Goal: Task Accomplishment & Management: Use online tool/utility

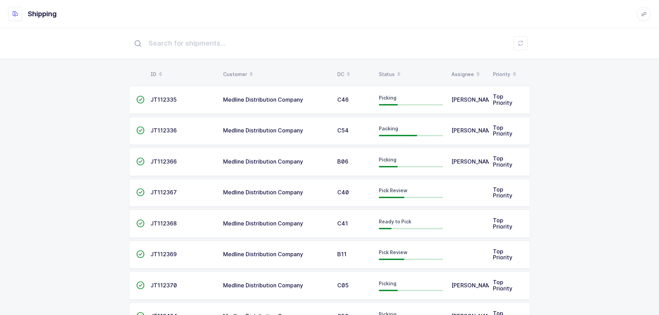
click at [380, 73] on div "Status" at bounding box center [411, 74] width 64 height 12
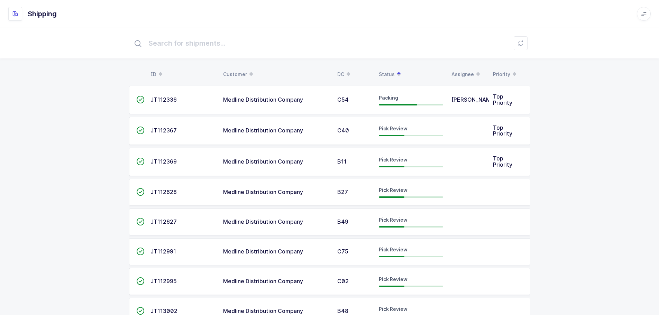
click at [357, 132] on div "C40" at bounding box center [353, 131] width 33 height 6
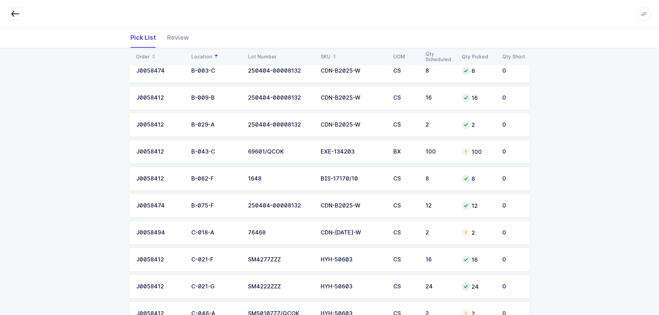
scroll to position [69, 0]
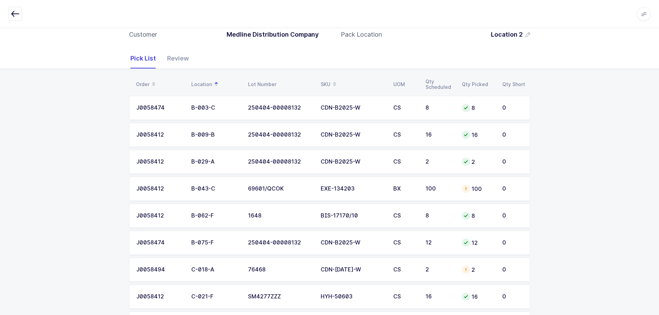
click at [184, 63] on div "Review" at bounding box center [174, 58] width 27 height 20
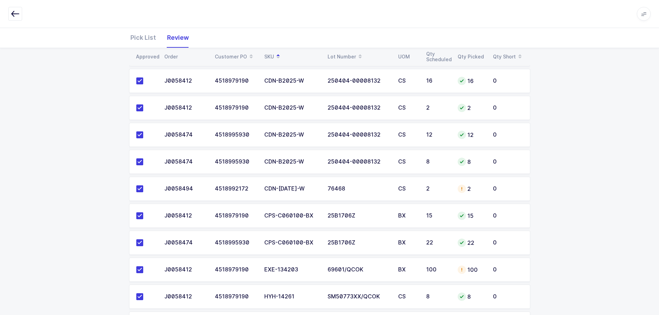
scroll to position [138, 0]
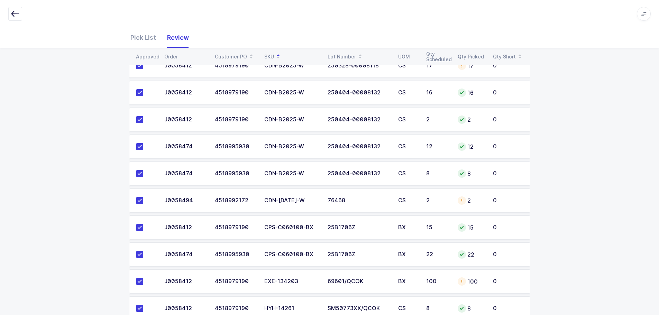
click at [439, 195] on td "2" at bounding box center [437, 200] width 31 height 24
click at [135, 38] on div "Pick List" at bounding box center [145, 38] width 31 height 20
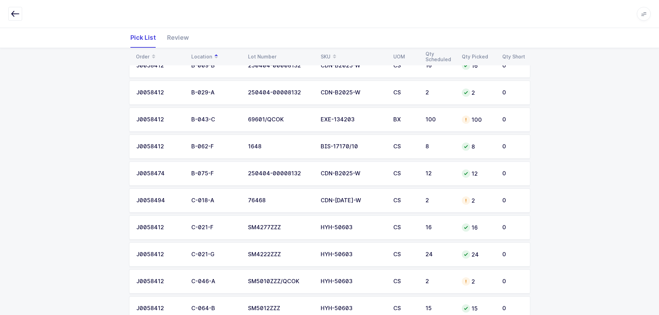
click at [329, 54] on div "SKU" at bounding box center [353, 57] width 64 height 12
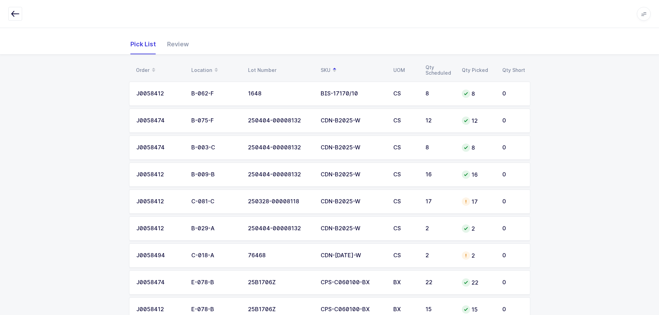
scroll to position [104, 0]
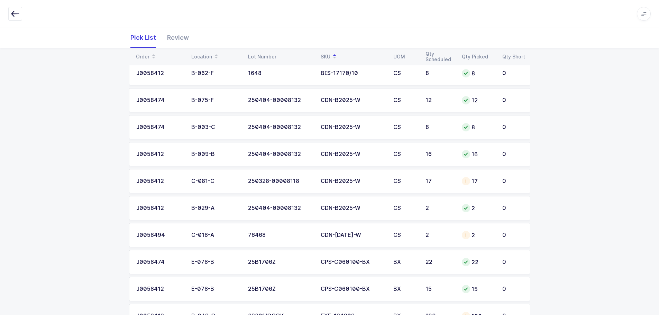
click at [459, 190] on td "17" at bounding box center [477, 181] width 40 height 24
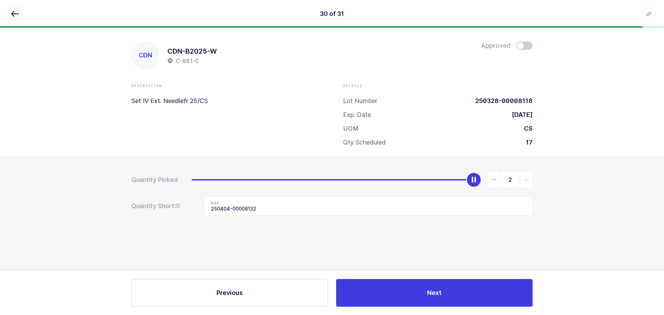
type input "0"
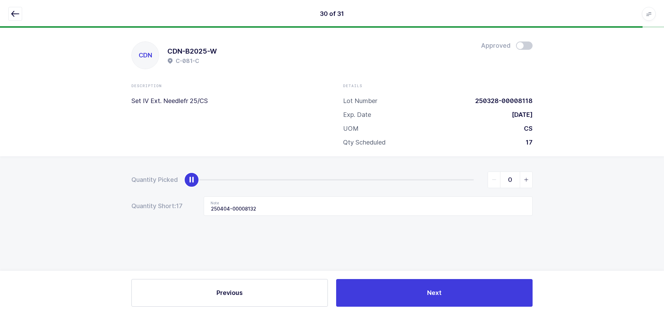
drag, startPoint x: 470, startPoint y: 177, endPoint x: 100, endPoint y: 196, distance: 369.8
click at [78, 191] on div "Quantity Picked 0 Quantity Short: 17 Note 250404-00008132" at bounding box center [332, 217] width 664 height 123
drag, startPoint x: 271, startPoint y: 208, endPoint x: 142, endPoint y: 219, distance: 130.1
click at [142, 219] on div "Quantity Picked 0 Quantity Short: 17 Note 250404-00008132" at bounding box center [332, 217] width 664 height 123
click at [16, 17] on icon "button" at bounding box center [15, 14] width 8 height 8
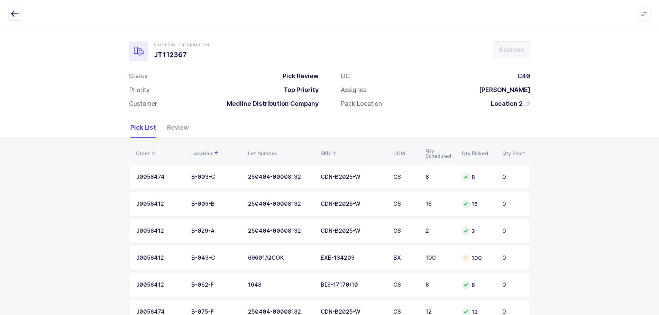
click at [329, 151] on div "SKU" at bounding box center [353, 154] width 64 height 12
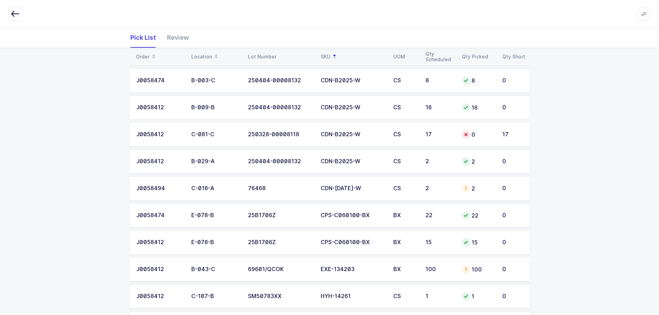
scroll to position [173, 0]
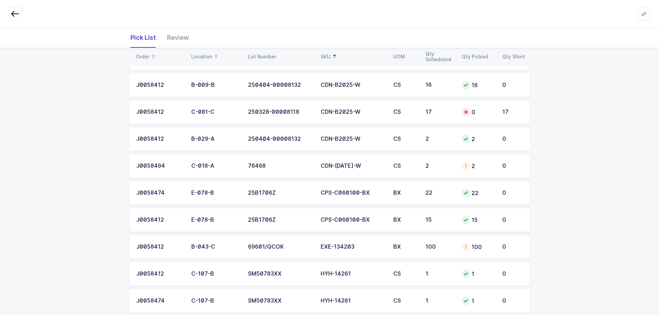
click at [384, 169] on td "CDN-[DATE]-W" at bounding box center [352, 166] width 73 height 24
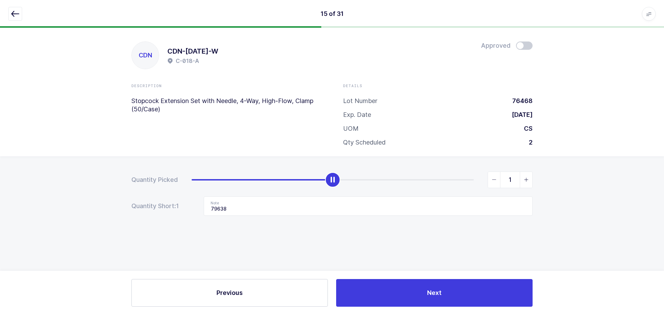
type input "0"
drag, startPoint x: 473, startPoint y: 178, endPoint x: 110, endPoint y: 191, distance: 363.6
click at [110, 191] on div "Quantity Picked 0 Quantity Short: 1 Note 79638" at bounding box center [332, 217] width 664 height 123
drag, startPoint x: 246, startPoint y: 208, endPoint x: 173, endPoint y: 209, distance: 72.6
click at [173, 209] on div "Quantity Short: 2 Note 79638" at bounding box center [331, 205] width 401 height 19
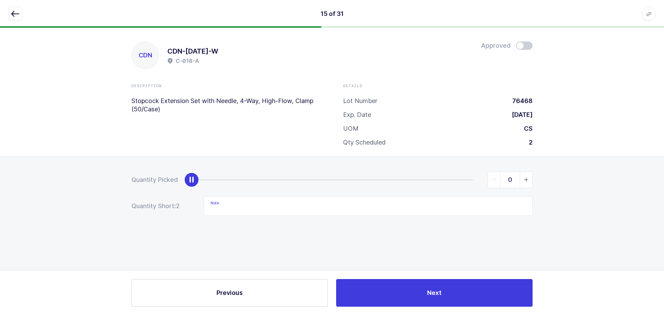
drag, startPoint x: 10, startPoint y: 16, endPoint x: 9, endPoint y: 21, distance: 5.6
click at [9, 16] on button "button" at bounding box center [15, 14] width 14 height 14
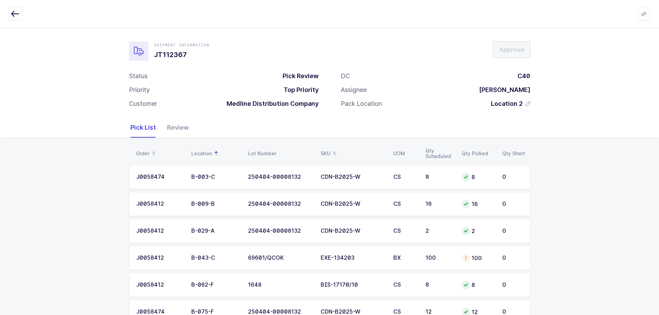
click at [327, 149] on div "SKU" at bounding box center [353, 154] width 64 height 12
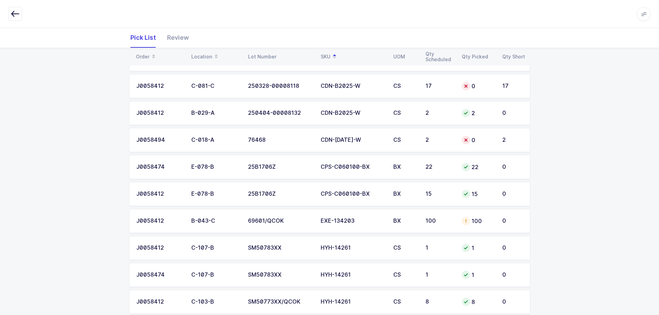
scroll to position [207, 0]
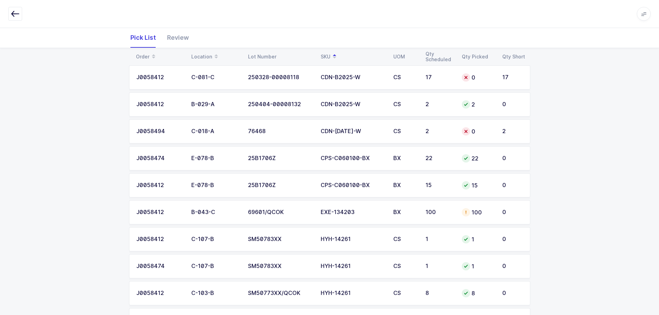
click at [302, 216] on td "69601/QCOK" at bounding box center [280, 212] width 73 height 24
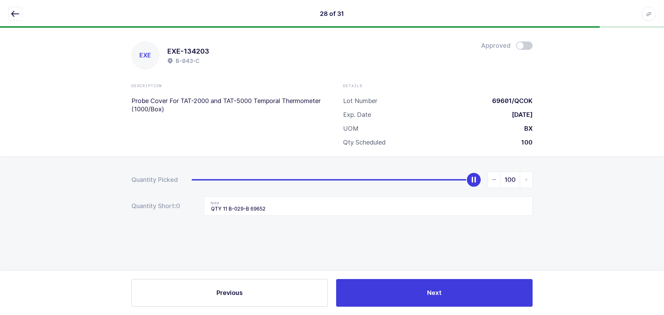
drag, startPoint x: 19, startPoint y: 13, endPoint x: 65, endPoint y: 22, distance: 47.0
click at [18, 13] on icon "button" at bounding box center [15, 14] width 8 height 8
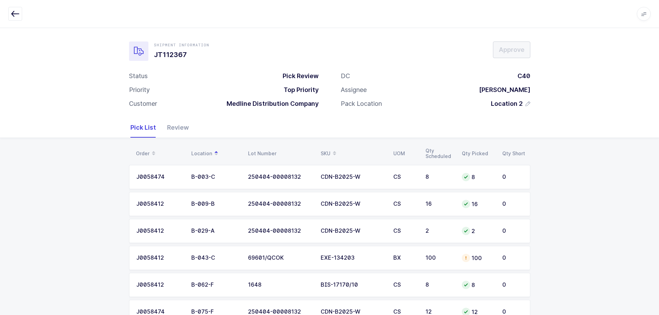
click at [332, 152] on span at bounding box center [334, 154] width 8 height 12
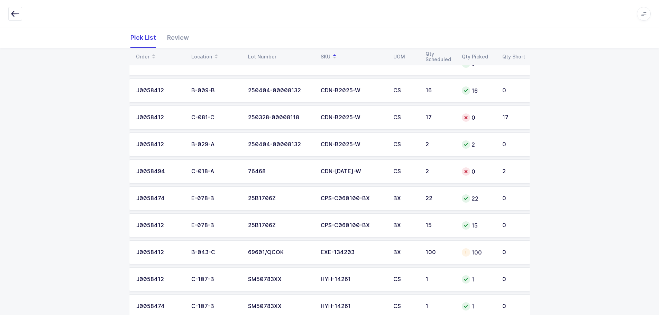
scroll to position [207, 0]
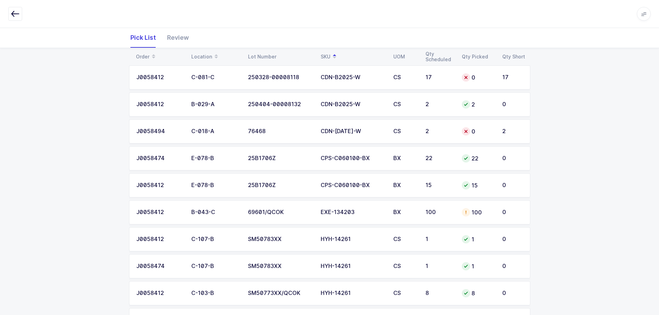
click at [438, 212] on div "100" at bounding box center [439, 212] width 28 height 6
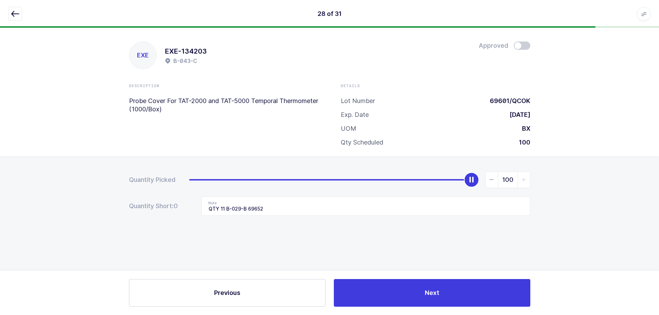
scroll to position [0, 0]
drag, startPoint x: 502, startPoint y: 179, endPoint x: 570, endPoint y: 176, distance: 67.5
click at [570, 176] on div "Quantity Picked 100 Quantity Short: 0 Note QTY 11 B-029-B 69652" at bounding box center [332, 217] width 664 height 123
type input "89"
drag, startPoint x: 338, startPoint y: 212, endPoint x: 344, endPoint y: 205, distance: 9.3
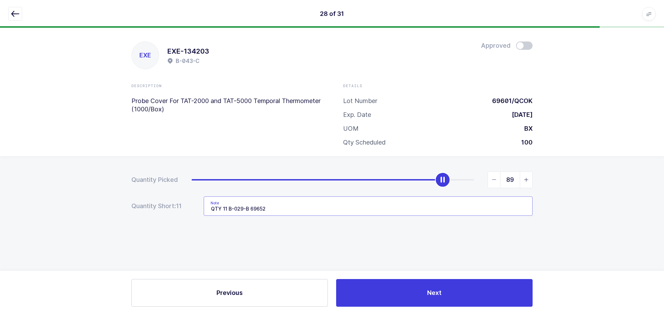
click at [338, 212] on input "QTY 11 B-029-B 69652" at bounding box center [368, 205] width 329 height 19
click at [527, 47] on span at bounding box center [524, 45] width 17 height 8
click at [13, 16] on icon "button" at bounding box center [15, 14] width 8 height 8
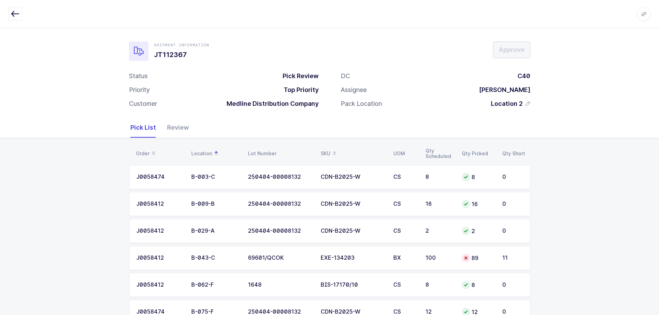
click at [329, 151] on div "SKU" at bounding box center [353, 154] width 64 height 12
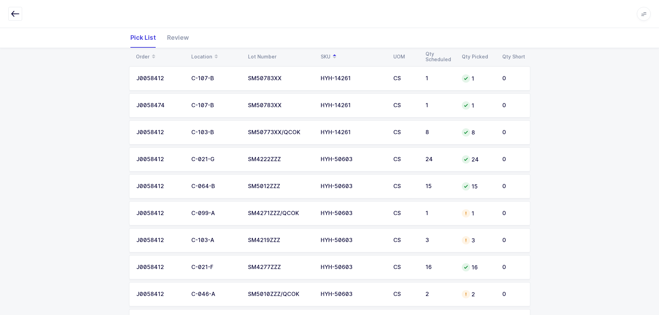
scroll to position [380, 0]
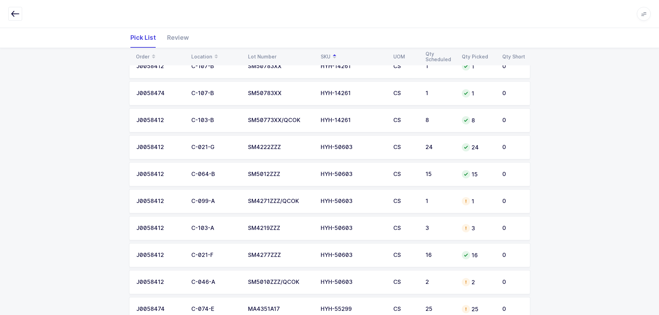
click at [374, 202] on div "HYH-50603" at bounding box center [353, 201] width 64 height 6
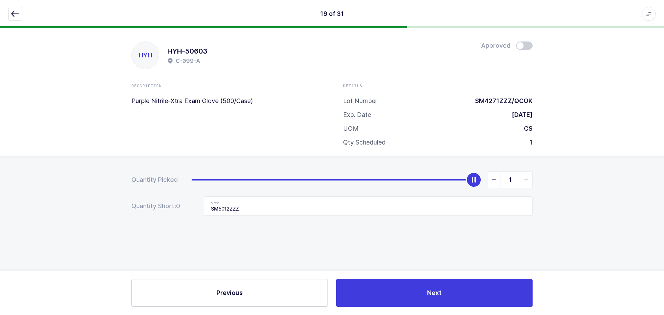
drag, startPoint x: 498, startPoint y: 182, endPoint x: 493, endPoint y: 183, distance: 4.9
click at [498, 182] on span "slider between 0 and 1" at bounding box center [494, 180] width 12 height 16
type input "0"
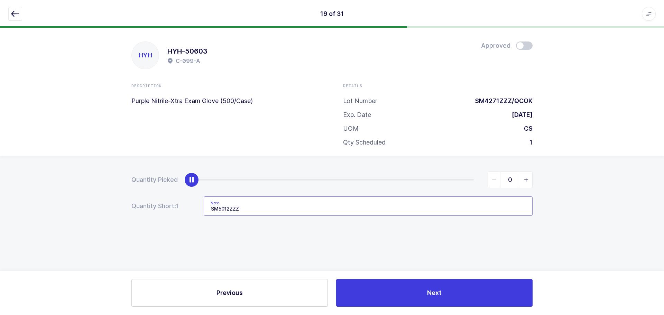
drag, startPoint x: 370, startPoint y: 211, endPoint x: 140, endPoint y: 211, distance: 230.3
click at [140, 211] on div "Quantity Short: 1 Note SM5012ZZZ" at bounding box center [331, 205] width 401 height 19
click at [13, 11] on icon "button" at bounding box center [15, 14] width 8 height 8
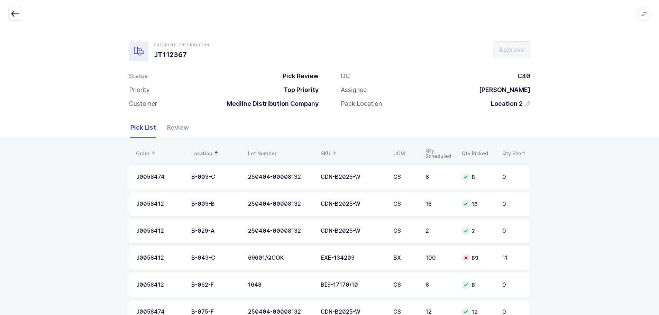
click at [325, 147] on table "Order Location Lot Number SKU UOM Qty Scheduled Qty Picked Qty Short" at bounding box center [329, 153] width 401 height 17
click at [325, 148] on div "SKU" at bounding box center [353, 154] width 64 height 12
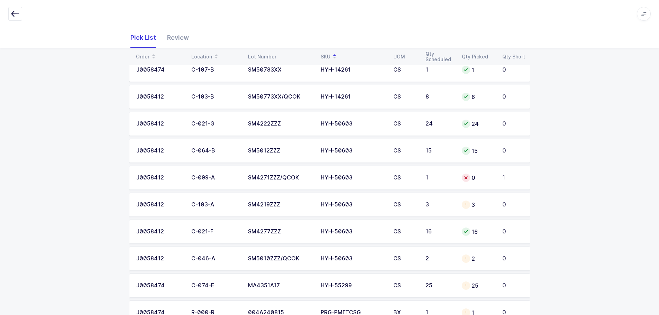
scroll to position [415, 0]
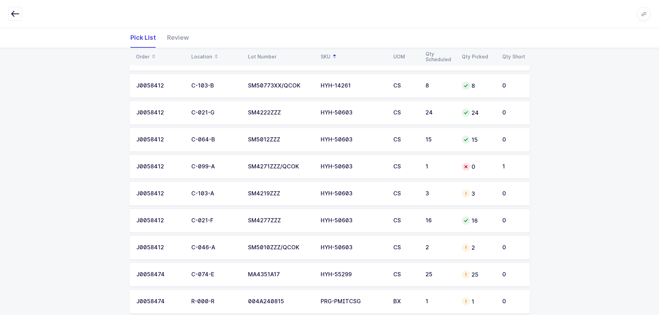
click at [373, 188] on td "HYH-50603" at bounding box center [352, 194] width 73 height 24
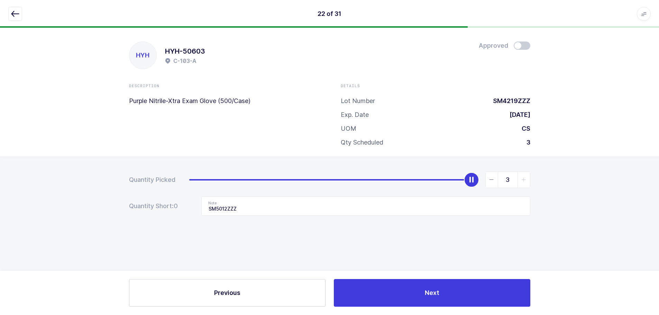
scroll to position [0, 0]
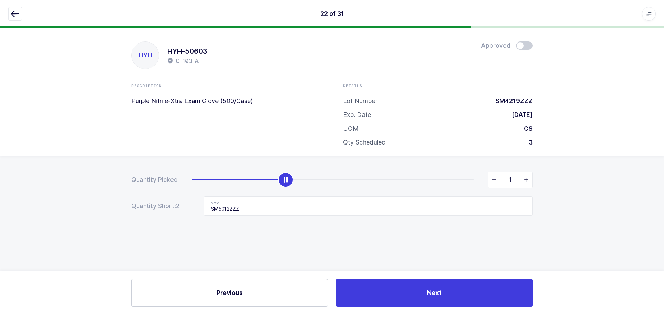
type input "0"
click at [498, 182] on span "slider between 0 and 3" at bounding box center [494, 180] width 12 height 16
drag, startPoint x: 315, startPoint y: 222, endPoint x: 209, endPoint y: 211, distance: 106.7
click at [209, 211] on div "Quantity Picked 0 Quantity Short: 3 Note SM5012ZZZ" at bounding box center [332, 217] width 664 height 123
click at [285, 191] on form "Quantity Picked 0 Quantity Short: 3 Note SM5012ZZZ" at bounding box center [331, 194] width 401 height 44
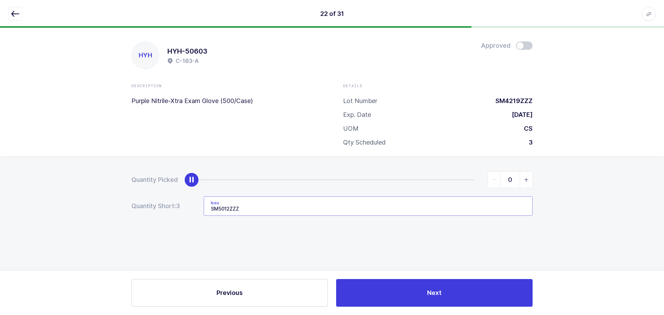
drag, startPoint x: 268, startPoint y: 203, endPoint x: 136, endPoint y: 196, distance: 131.9
click at [136, 196] on div "Quantity Short: 3 Note SM5012ZZZ" at bounding box center [331, 205] width 401 height 19
click at [12, 11] on icon "button" at bounding box center [15, 14] width 8 height 8
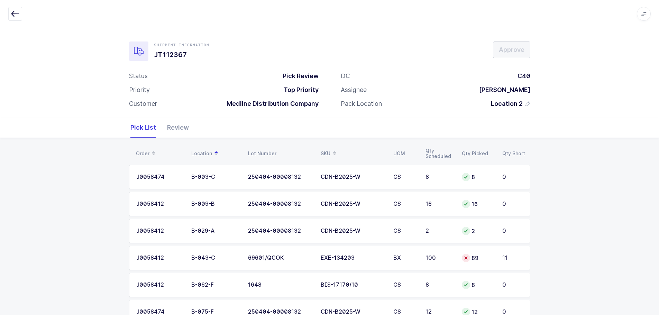
click at [323, 153] on div "SKU" at bounding box center [353, 154] width 64 height 12
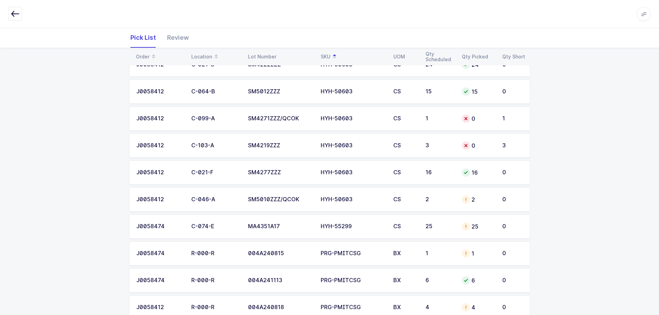
scroll to position [484, 0]
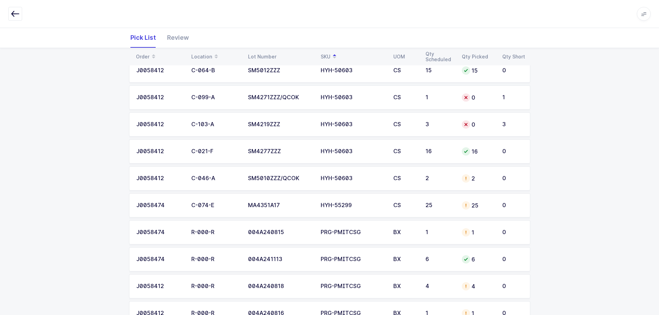
click at [469, 185] on td "2" at bounding box center [477, 178] width 40 height 24
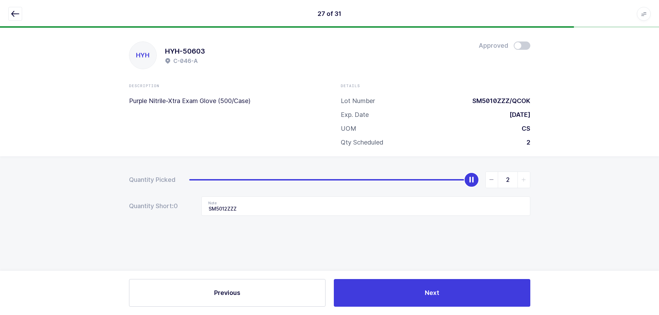
scroll to position [0, 0]
click at [16, 11] on icon "button" at bounding box center [15, 14] width 8 height 8
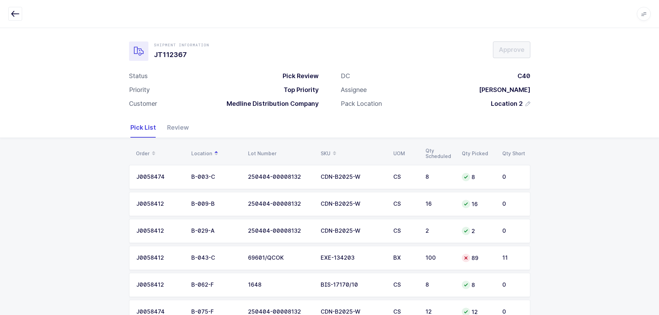
click at [325, 149] on div "SKU" at bounding box center [353, 154] width 64 height 12
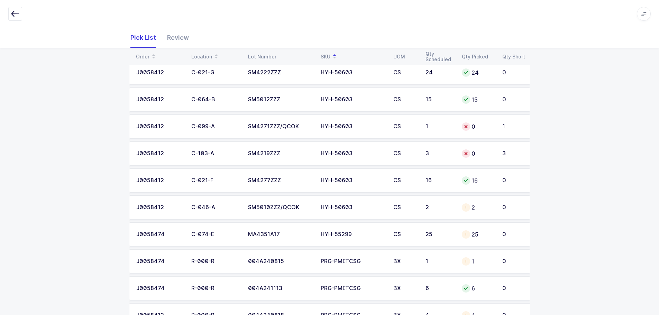
scroll to position [484, 0]
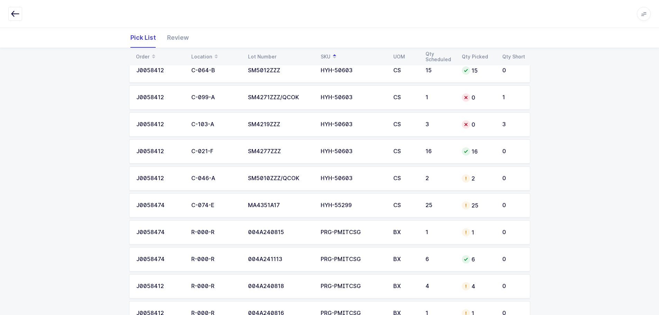
click at [349, 206] on div "HYH-55299" at bounding box center [353, 205] width 64 height 6
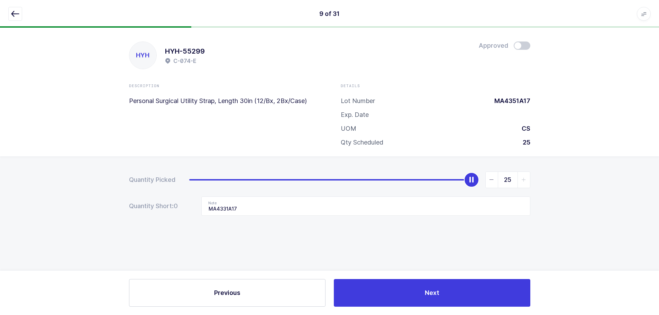
scroll to position [0, 0]
type input "0"
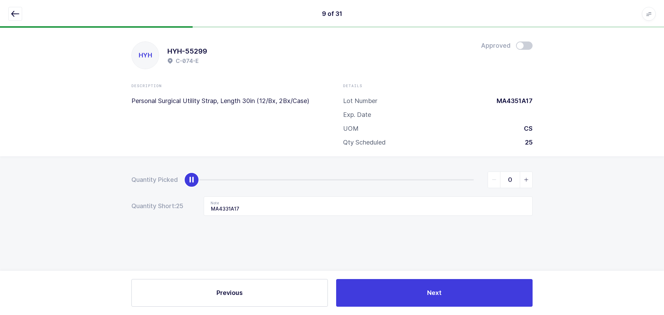
drag, startPoint x: 473, startPoint y: 177, endPoint x: 108, endPoint y: 182, distance: 365.2
click at [115, 183] on div "Quantity Picked 0 Quantity Short: 25 Note MA4331A17" at bounding box center [332, 217] width 664 height 123
drag, startPoint x: 238, startPoint y: 209, endPoint x: 198, endPoint y: 210, distance: 39.4
click at [198, 210] on div "Quantity Short: 25 Note MA4331A17" at bounding box center [331, 205] width 401 height 19
click at [255, 170] on div "Quantity Picked 0 Quantity Short: 25 Note" at bounding box center [332, 217] width 664 height 123
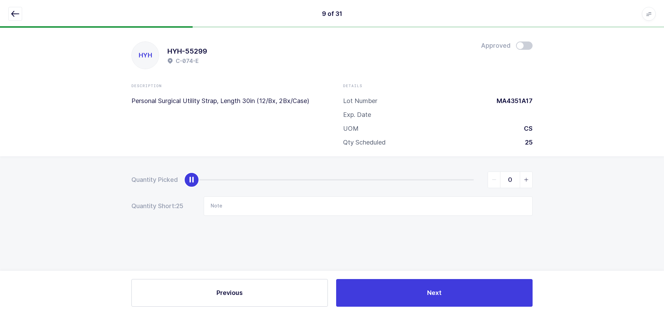
click at [14, 8] on button "button" at bounding box center [15, 14] width 14 height 14
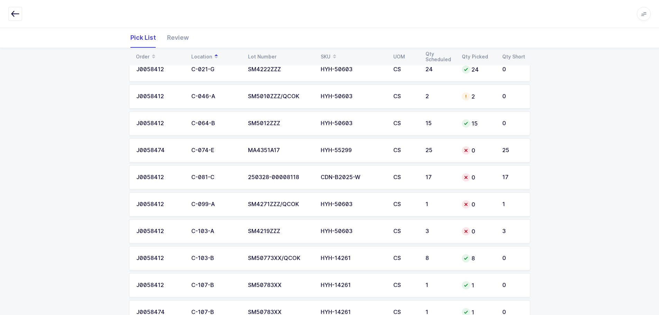
scroll to position [311, 0]
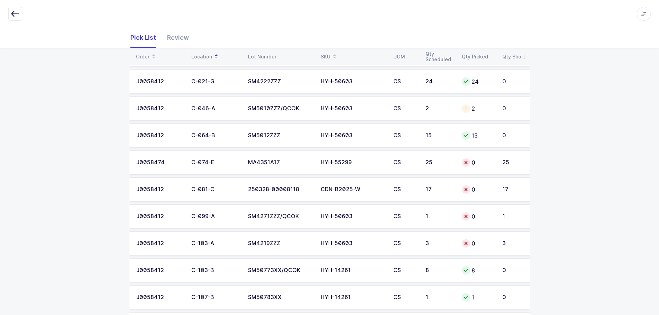
click at [408, 167] on td "CS" at bounding box center [405, 162] width 32 height 24
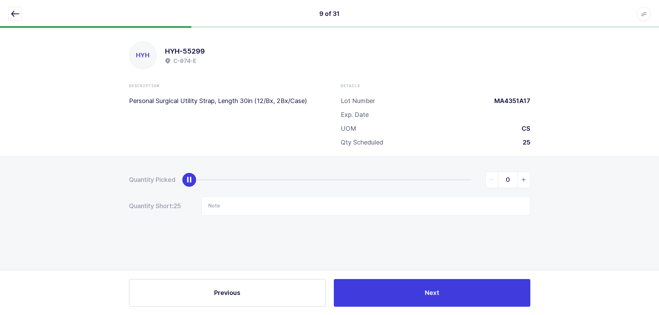
scroll to position [0, 0]
click at [8, 10] on div "9 of 31 Apps Core Warehouse Admin Mission Control Purchasing Baltazar N. Logout…" at bounding box center [332, 14] width 664 height 28
click at [17, 13] on icon "button" at bounding box center [15, 14] width 8 height 8
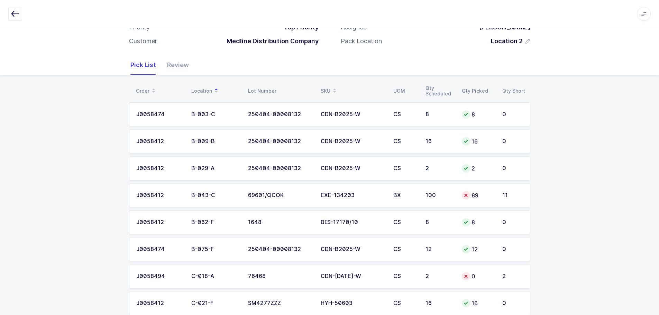
scroll to position [69, 0]
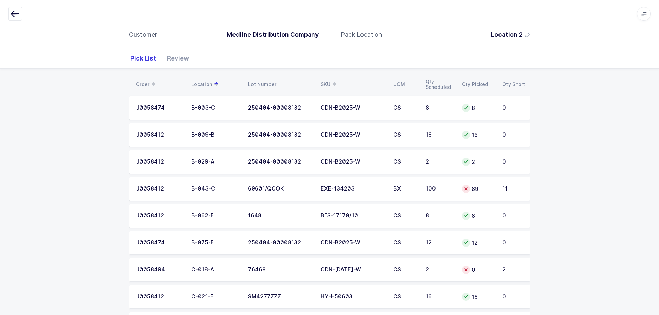
click at [489, 181] on td "89" at bounding box center [477, 189] width 40 height 24
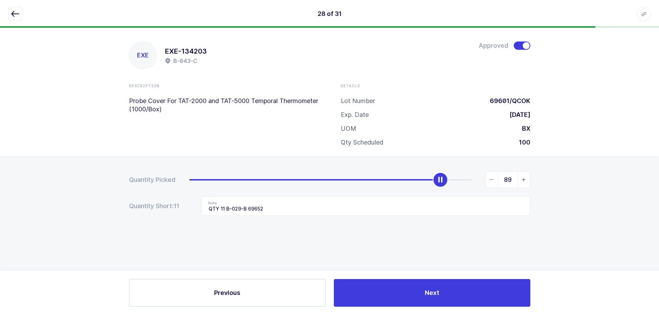
scroll to position [0, 0]
click at [17, 14] on icon "button" at bounding box center [15, 14] width 8 height 8
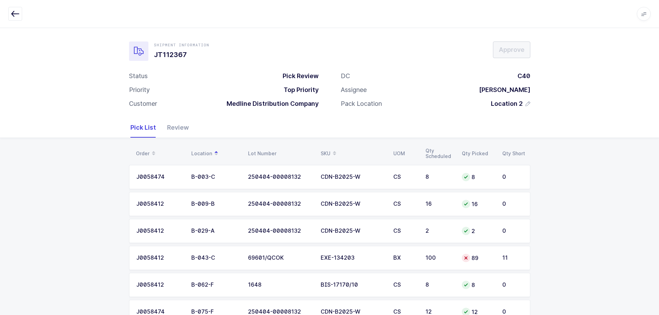
click at [331, 148] on span at bounding box center [334, 154] width 8 height 12
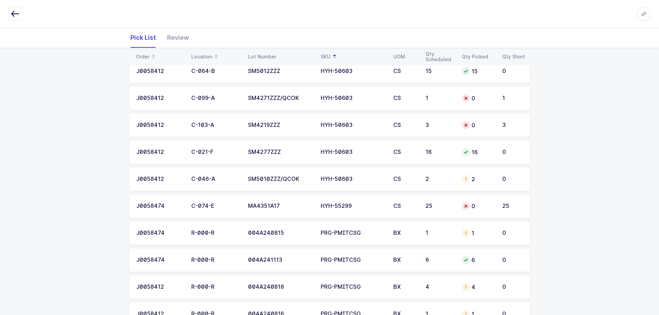
scroll to position [484, 0]
click at [459, 235] on td "1" at bounding box center [477, 232] width 40 height 24
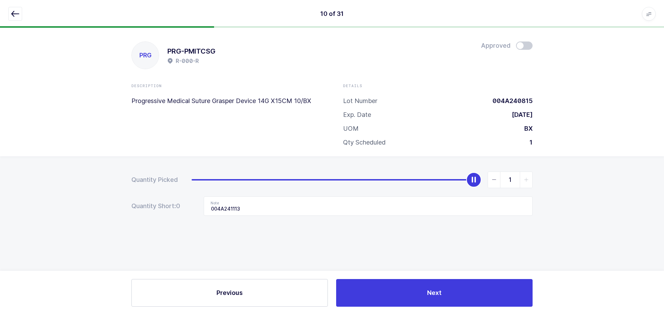
drag, startPoint x: 499, startPoint y: 180, endPoint x: 496, endPoint y: 183, distance: 3.9
click at [499, 180] on span "slider between 0 and 1" at bounding box center [494, 180] width 12 height 16
type input "0"
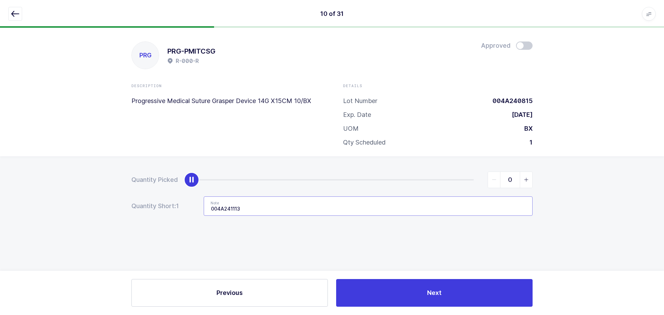
click at [253, 198] on input "004A241113" at bounding box center [368, 205] width 329 height 19
drag, startPoint x: 252, startPoint y: 204, endPoint x: 201, endPoint y: 208, distance: 52.0
click at [201, 208] on div "Quantity Short: 1 Note 004A241113" at bounding box center [331, 205] width 401 height 19
click at [8, 10] on div "10 of 31 Apps Core Warehouse Admin Mission Control Purchasing Baltazar N. Logou…" at bounding box center [332, 14] width 664 height 28
click at [10, 10] on button "button" at bounding box center [15, 14] width 14 height 14
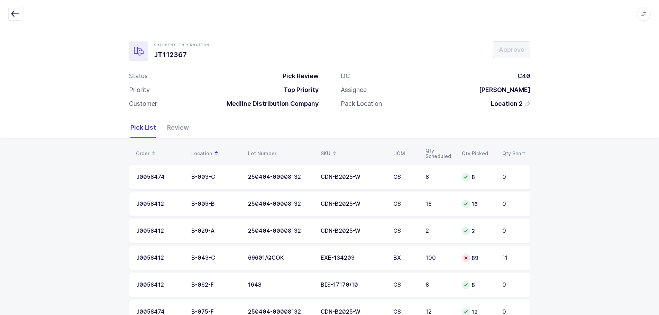
click at [325, 149] on div "SKU" at bounding box center [353, 154] width 64 height 12
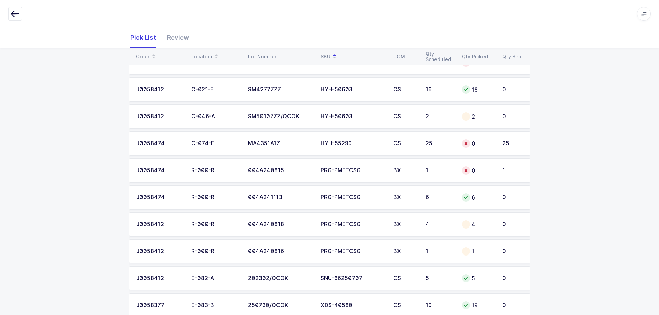
scroll to position [553, 0]
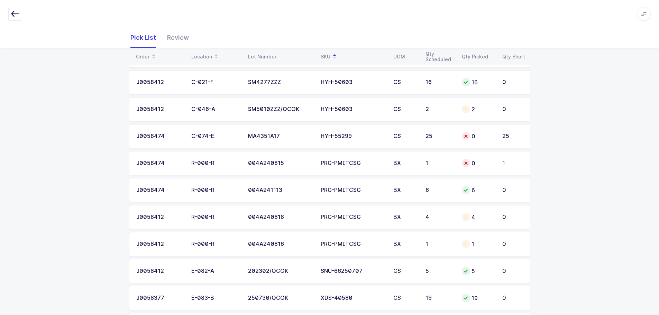
click at [430, 114] on td "2" at bounding box center [439, 109] width 36 height 24
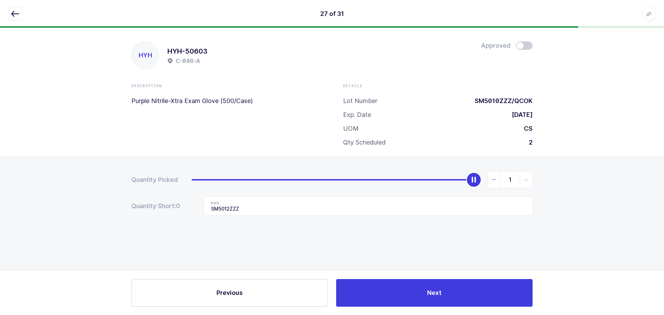
type input "0"
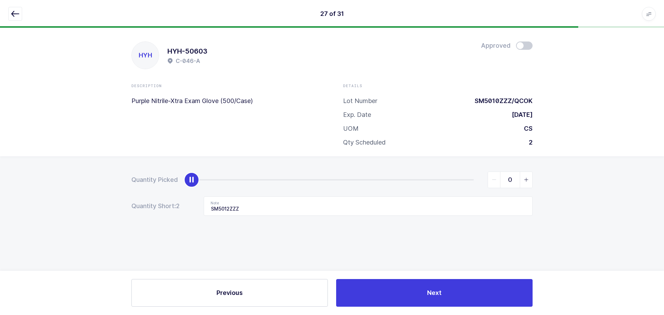
drag, startPoint x: 474, startPoint y: 178, endPoint x: 173, endPoint y: 185, distance: 302.0
click at [173, 185] on div "Quantity Picked 0" at bounding box center [331, 180] width 401 height 17
drag, startPoint x: 282, startPoint y: 207, endPoint x: 194, endPoint y: 207, distance: 88.2
click at [194, 207] on div "Quantity Short: 2 Note SM5012ZZZ" at bounding box center [331, 205] width 401 height 19
click at [16, 17] on icon "button" at bounding box center [15, 14] width 8 height 8
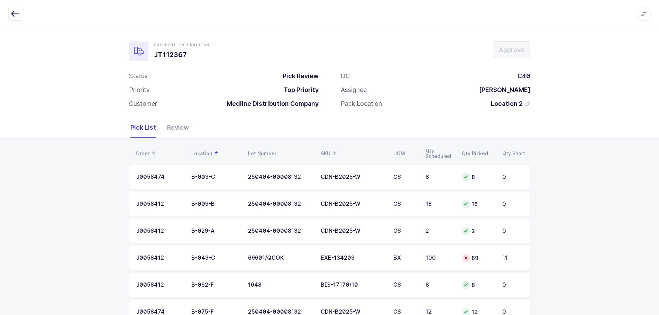
click at [331, 152] on span at bounding box center [334, 154] width 8 height 12
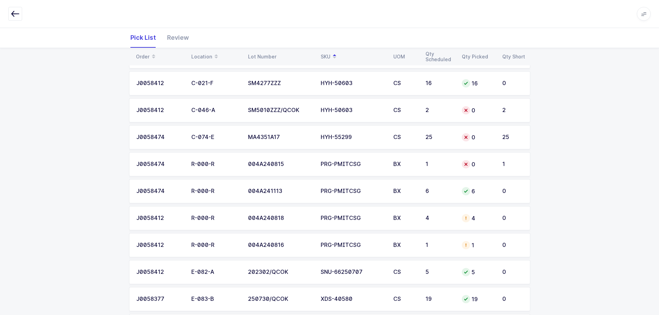
scroll to position [553, 0]
click at [435, 224] on td "4" at bounding box center [439, 217] width 36 height 24
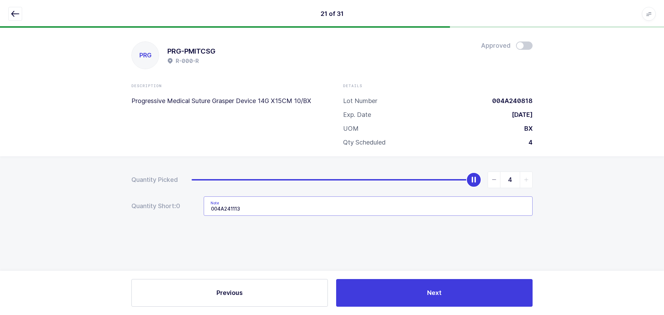
drag, startPoint x: 315, startPoint y: 205, endPoint x: 144, endPoint y: 211, distance: 171.3
click at [144, 211] on div "Quantity Short: 0 Note 004A241113" at bounding box center [331, 205] width 401 height 19
click at [19, 12] on button "button" at bounding box center [15, 14] width 14 height 14
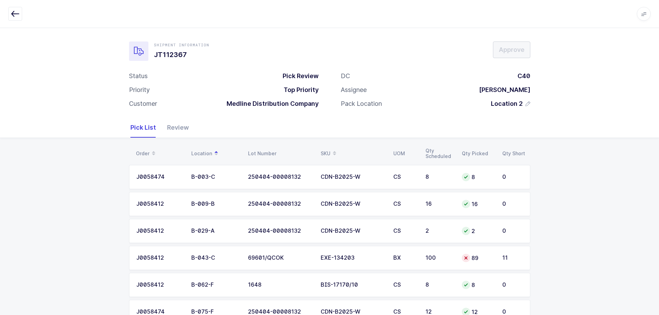
click at [324, 149] on div "SKU" at bounding box center [353, 154] width 64 height 12
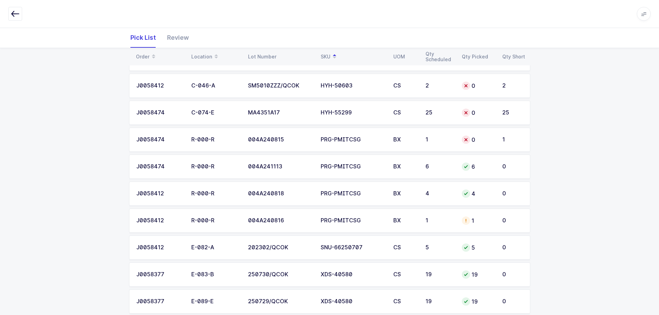
scroll to position [588, 0]
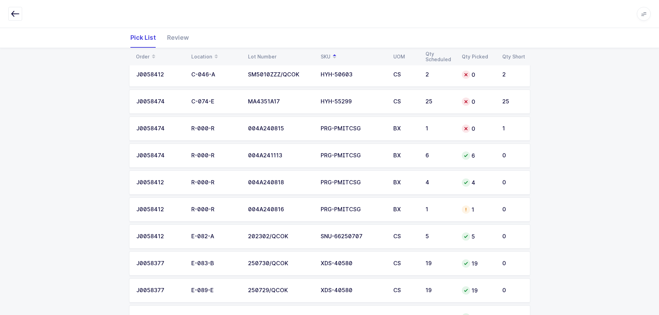
click at [356, 210] on div "PRG-PMITCSG" at bounding box center [353, 209] width 64 height 6
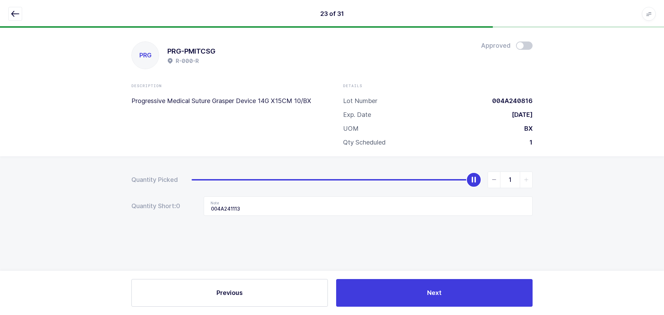
type input "0"
drag, startPoint x: 473, startPoint y: 181, endPoint x: 78, endPoint y: 200, distance: 395.4
click at [74, 204] on div "Quantity Picked 0 Quantity Short: 0 Note 004A241113" at bounding box center [332, 217] width 664 height 123
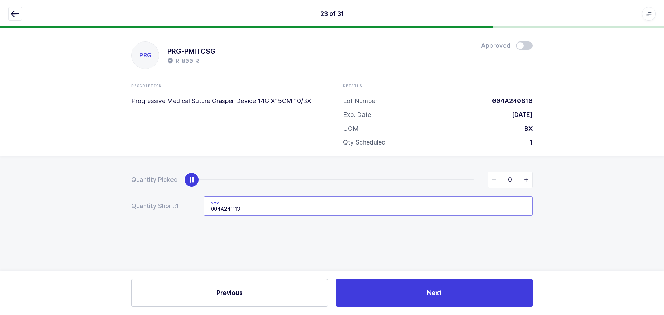
drag, startPoint x: 254, startPoint y: 205, endPoint x: 154, endPoint y: 216, distance: 100.8
click at [154, 216] on div "Quantity Picked 0 Quantity Short: 1 Note 004A241113" at bounding box center [332, 217] width 664 height 123
click at [14, 12] on icon "button" at bounding box center [15, 14] width 8 height 8
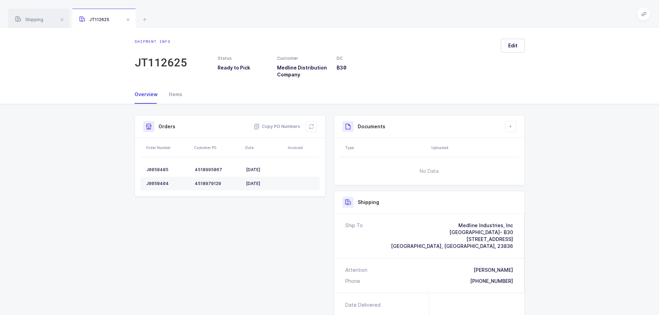
click at [129, 20] on span at bounding box center [128, 20] width 8 height 8
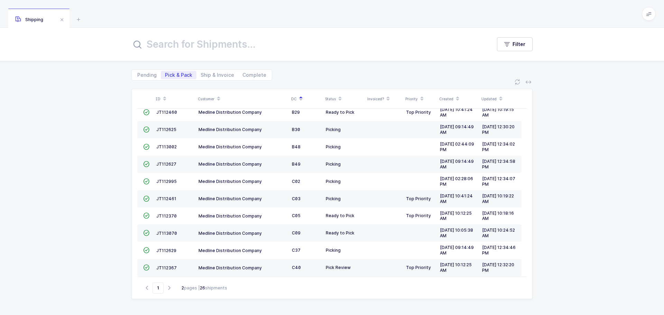
scroll to position [188, 0]
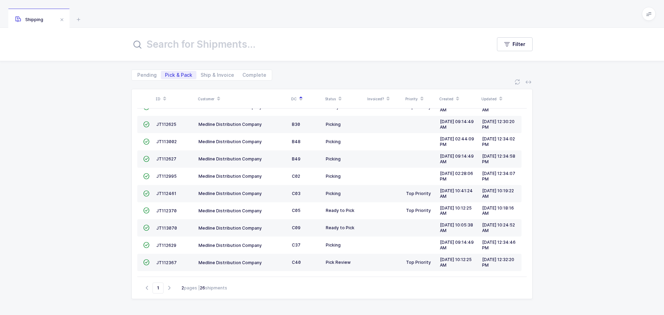
click at [169, 262] on span "JT112367" at bounding box center [166, 262] width 20 height 5
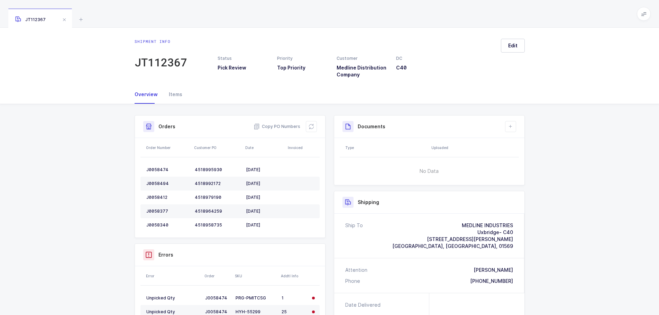
click at [311, 129] on icon at bounding box center [311, 127] width 6 height 6
click at [308, 124] on icon at bounding box center [311, 127] width 6 height 6
click at [310, 128] on icon at bounding box center [311, 127] width 6 height 6
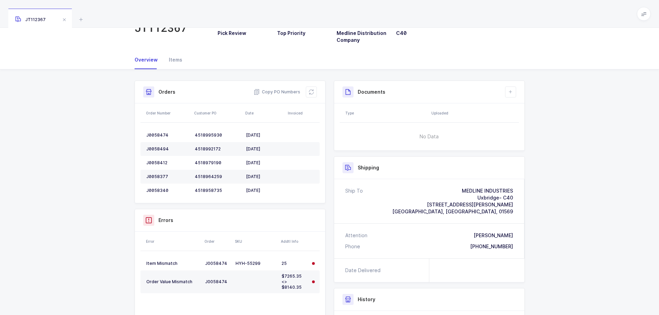
drag, startPoint x: 309, startPoint y: 92, endPoint x: 305, endPoint y: 108, distance: 15.9
click at [309, 92] on icon at bounding box center [311, 92] width 6 height 6
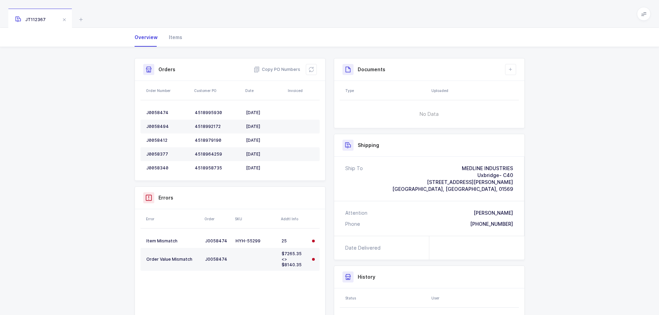
scroll to position [69, 0]
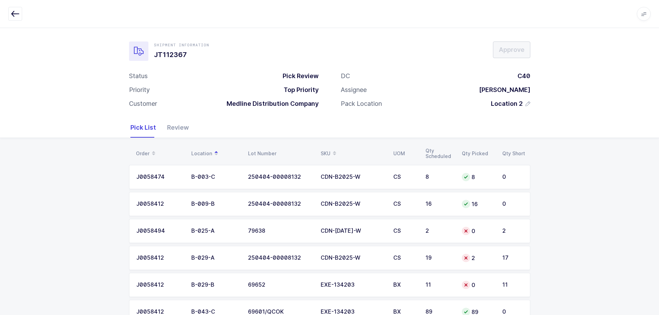
click at [466, 233] on icon at bounding box center [466, 231] width 6 height 6
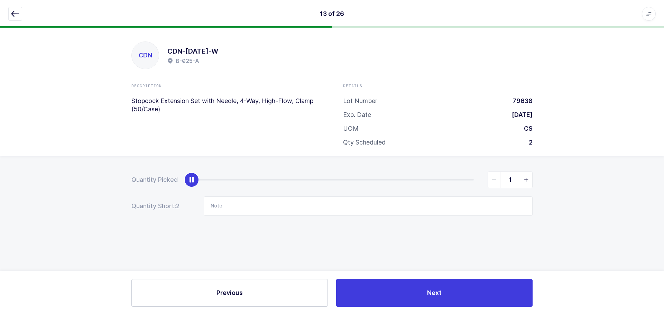
type input "2"
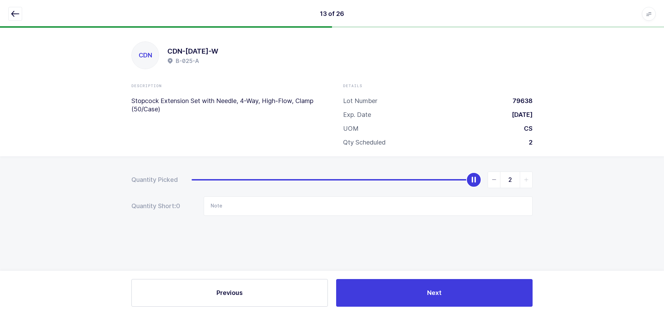
drag, startPoint x: 194, startPoint y: 181, endPoint x: 598, endPoint y: 178, distance: 403.6
click at [598, 178] on div "Quantity Picked 2 Quantity Short: 0 Note" at bounding box center [332, 217] width 664 height 123
click at [11, 11] on icon "button" at bounding box center [15, 14] width 8 height 8
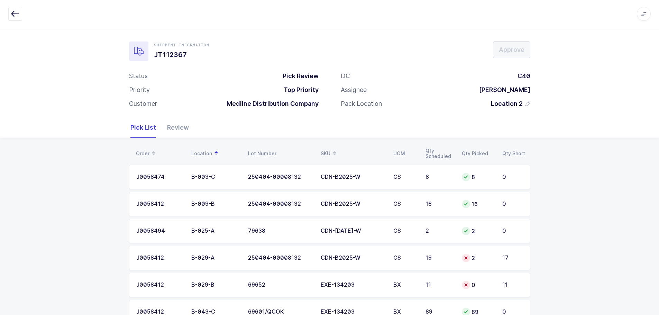
scroll to position [35, 0]
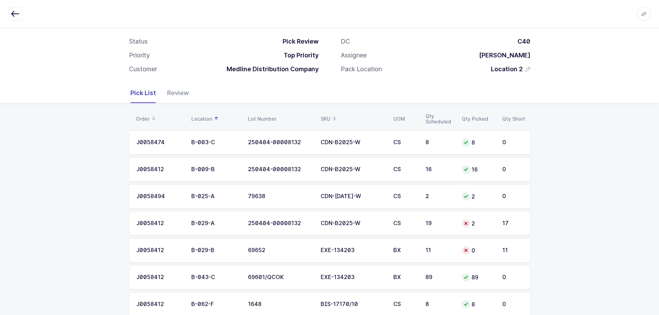
click at [497, 226] on td "2" at bounding box center [477, 223] width 40 height 24
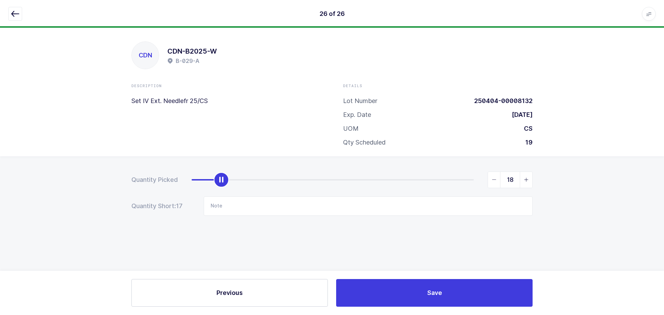
type input "19"
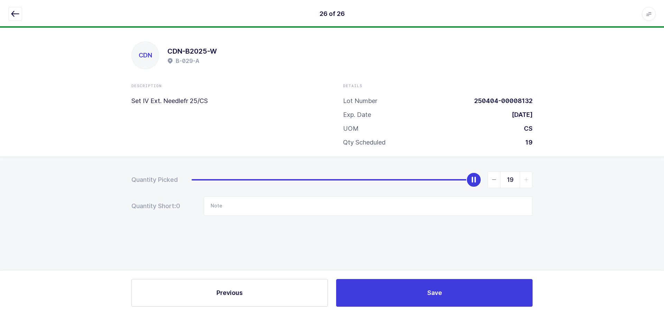
drag, startPoint x: 225, startPoint y: 181, endPoint x: 602, endPoint y: 159, distance: 378.3
click at [602, 159] on div "Quantity Picked 19 Quantity Short: 0 Note" at bounding box center [332, 217] width 664 height 123
drag, startPoint x: 14, startPoint y: 12, endPoint x: 78, endPoint y: 39, distance: 69.9
click at [13, 12] on icon "button" at bounding box center [15, 14] width 8 height 8
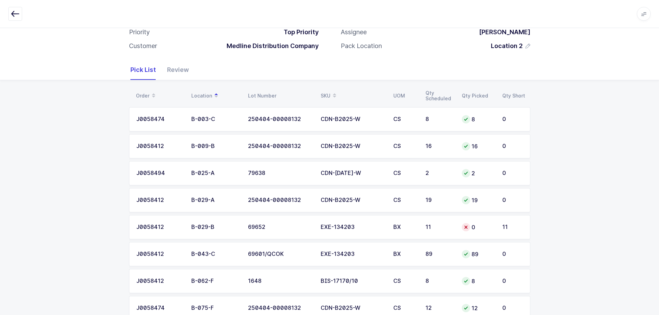
scroll to position [69, 0]
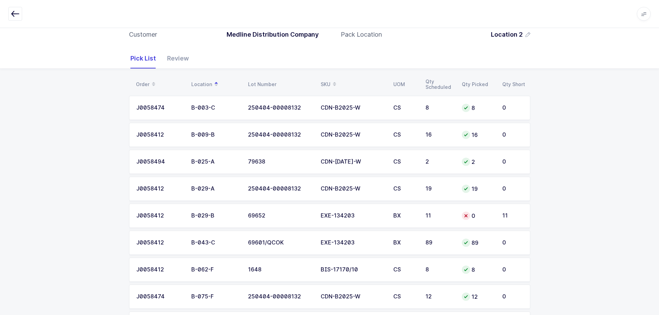
click at [492, 209] on td "0" at bounding box center [477, 216] width 40 height 24
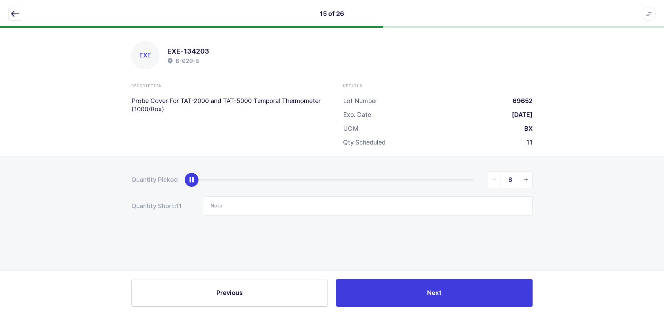
type input "11"
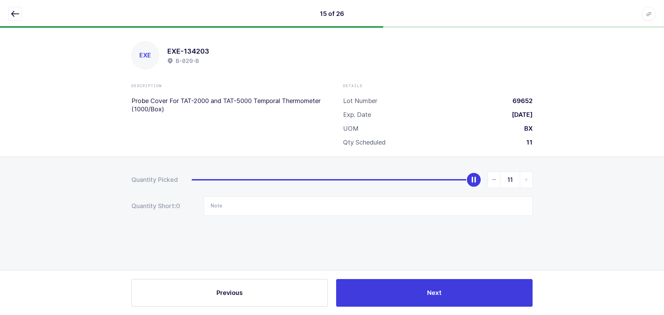
drag, startPoint x: 195, startPoint y: 178, endPoint x: 704, endPoint y: 180, distance: 509.7
click at [664, 180] on html "15 of 26 Apps Core Warehouse Admin Mission Control Purchasing Baltazar N. Logou…" at bounding box center [332, 157] width 664 height 315
click at [17, 15] on button "button" at bounding box center [15, 14] width 14 height 14
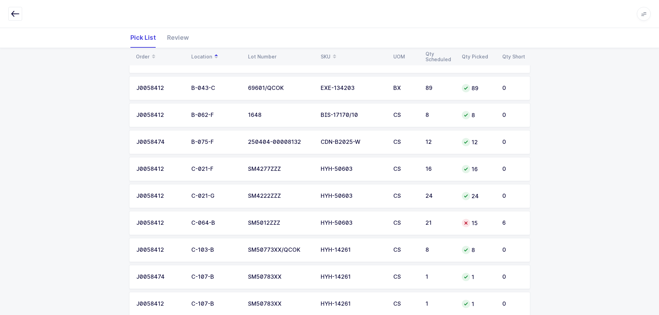
scroll to position [242, 0]
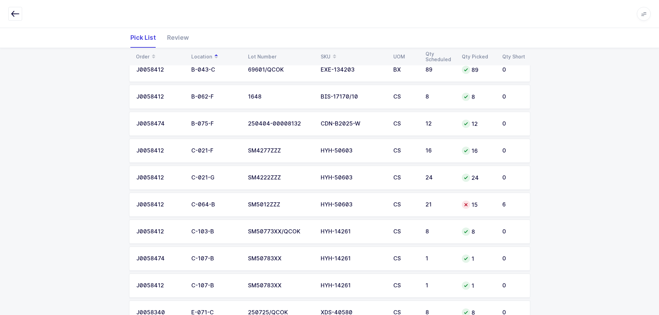
click at [454, 209] on td "21" at bounding box center [439, 205] width 36 height 24
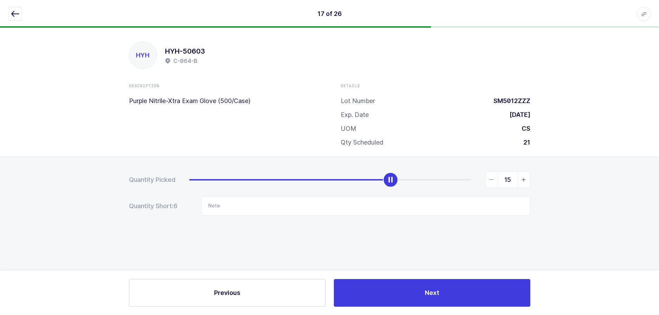
scroll to position [0, 0]
type input "21"
drag, startPoint x: 396, startPoint y: 179, endPoint x: 569, endPoint y: 176, distance: 173.6
click at [569, 176] on div "Quantity Picked 21 Quantity Short: 0 Note" at bounding box center [332, 217] width 664 height 123
click at [14, 6] on div "17 of 26 Apps Core Warehouse Admin Mission Control Purchasing Baltazar N. Logou…" at bounding box center [332, 14] width 664 height 28
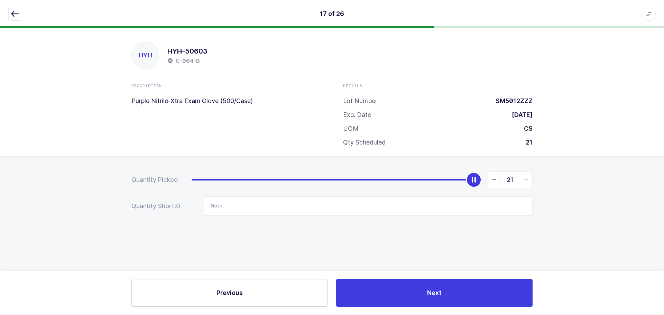
drag, startPoint x: 13, startPoint y: 13, endPoint x: 115, endPoint y: 21, distance: 102.7
click at [12, 13] on icon "button" at bounding box center [15, 14] width 8 height 8
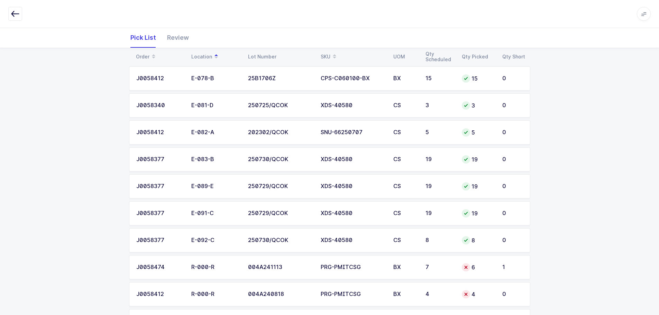
scroll to position [565, 0]
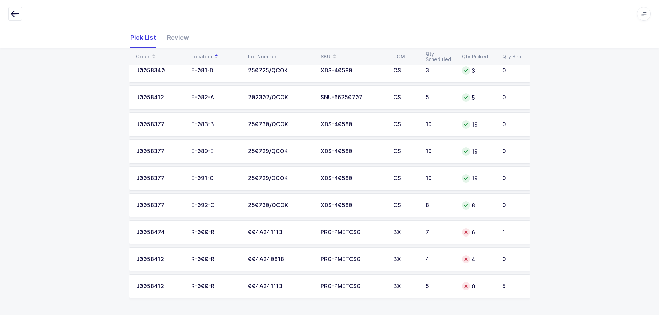
click at [393, 232] on div "BX" at bounding box center [405, 232] width 24 height 6
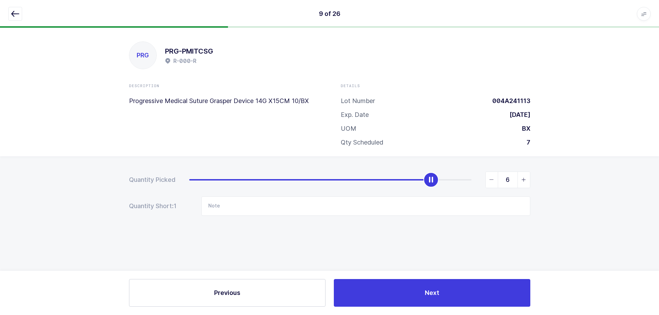
scroll to position [0, 0]
type input "7"
click at [523, 186] on span "slider between 0 and 7" at bounding box center [526, 180] width 12 height 16
click at [12, 13] on icon "button" at bounding box center [15, 14] width 8 height 8
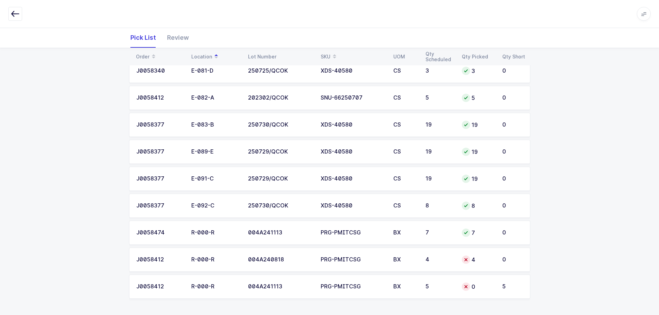
scroll to position [565, 0]
click at [329, 263] on td "PRG-PMITCSG" at bounding box center [352, 259] width 73 height 24
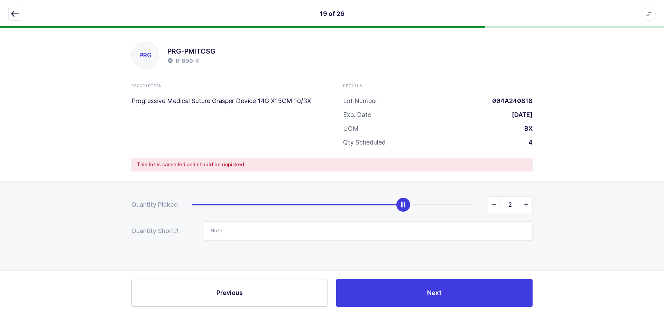
type input "0"
drag, startPoint x: 473, startPoint y: 204, endPoint x: 4, endPoint y: 213, distance: 469.3
click at [4, 213] on div "Quantity Picked 0 Quantity Short: 1 Note" at bounding box center [332, 242] width 664 height 123
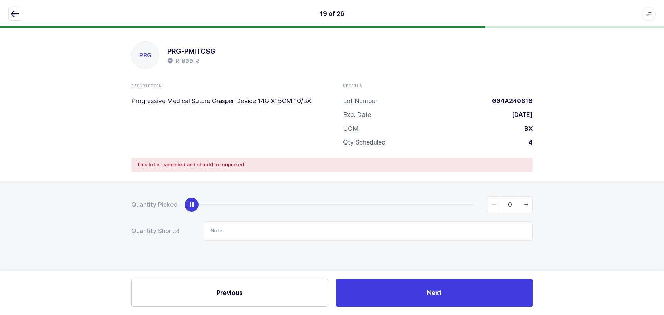
click at [15, 7] on button "button" at bounding box center [15, 14] width 14 height 14
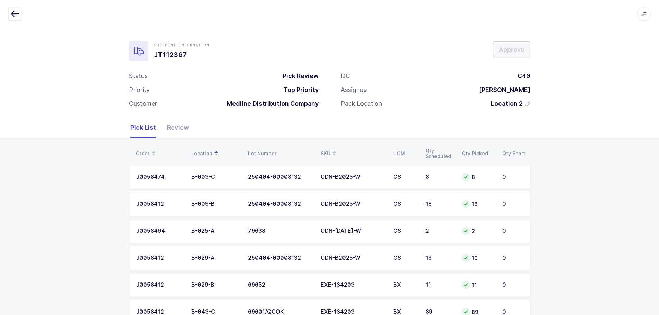
click at [329, 151] on div "SKU" at bounding box center [353, 154] width 64 height 12
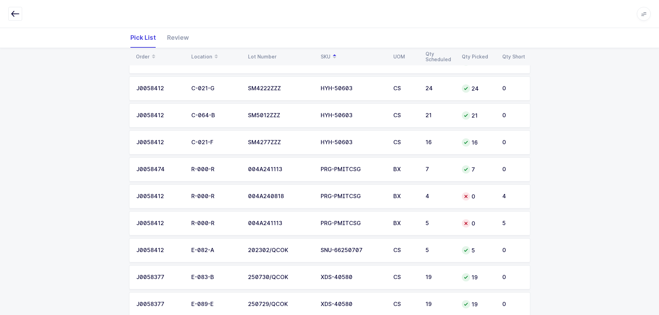
scroll to position [427, 0]
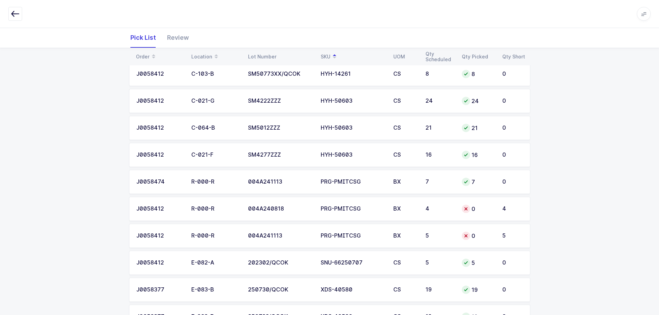
click at [438, 240] on td "5" at bounding box center [439, 236] width 36 height 24
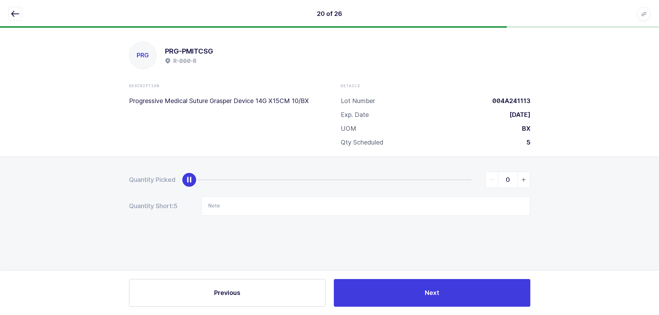
scroll to position [0, 0]
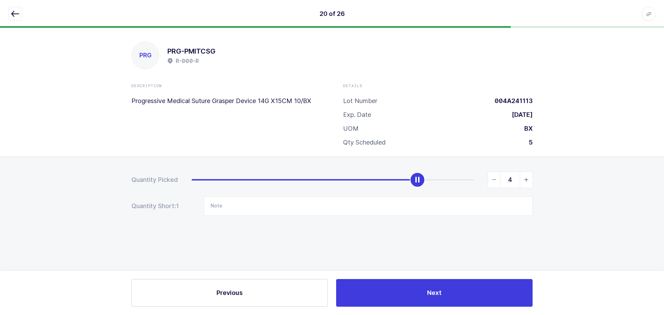
type input "5"
drag, startPoint x: 195, startPoint y: 176, endPoint x: 510, endPoint y: 164, distance: 314.9
click at [510, 164] on div "Quantity Picked 5 Quantity Short: 1 Note" at bounding box center [332, 217] width 664 height 123
click at [20, 14] on button "button" at bounding box center [15, 14] width 14 height 14
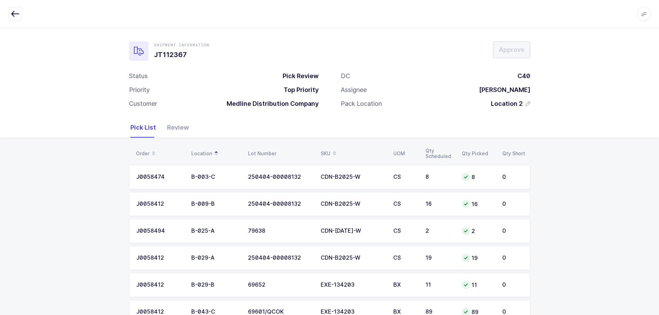
click at [184, 126] on div "Review" at bounding box center [174, 128] width 27 height 20
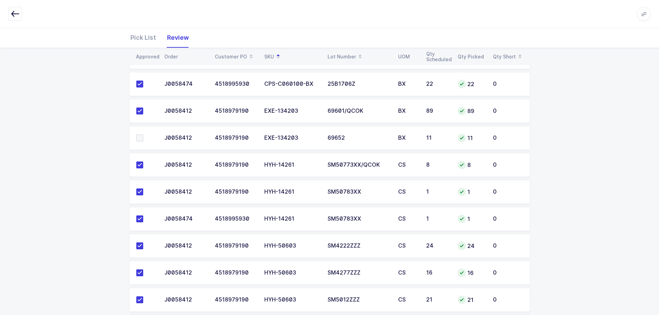
scroll to position [242, 0]
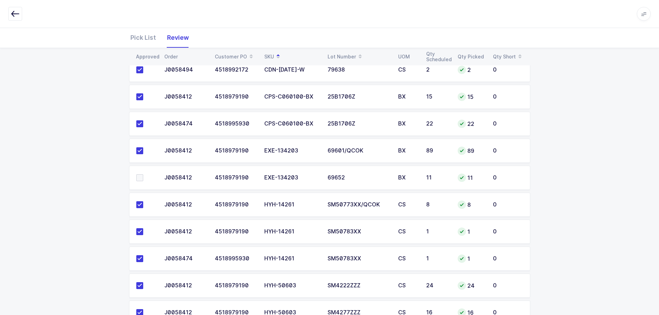
click at [140, 179] on span at bounding box center [139, 177] width 7 height 7
click at [143, 174] on input "checkbox" at bounding box center [143, 174] width 0 height 0
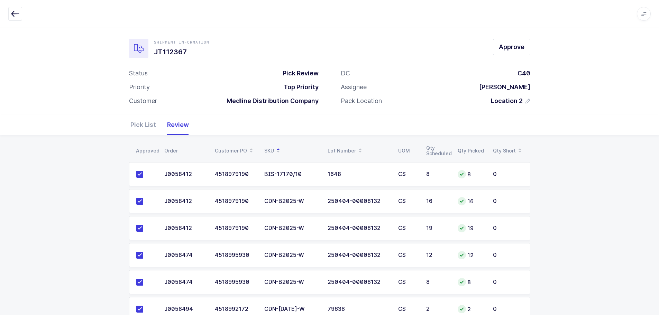
scroll to position [0, 0]
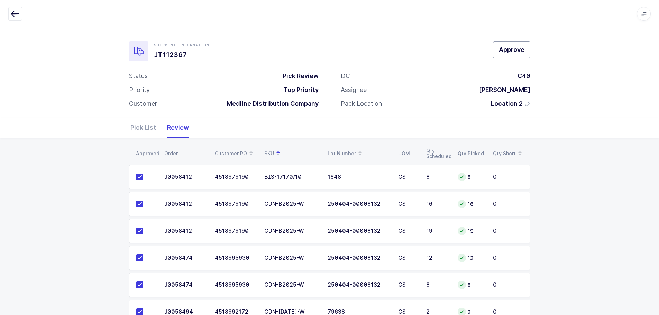
click at [511, 48] on span "Approve" at bounding box center [512, 49] width 26 height 9
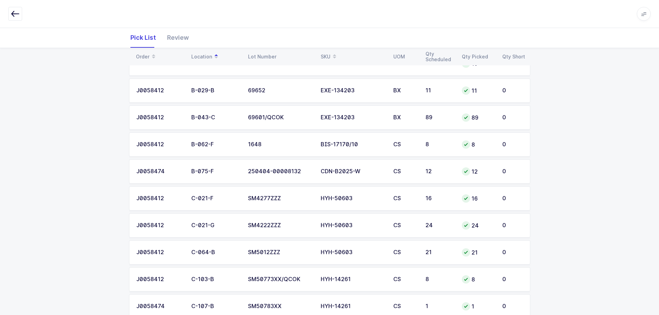
scroll to position [192, 0]
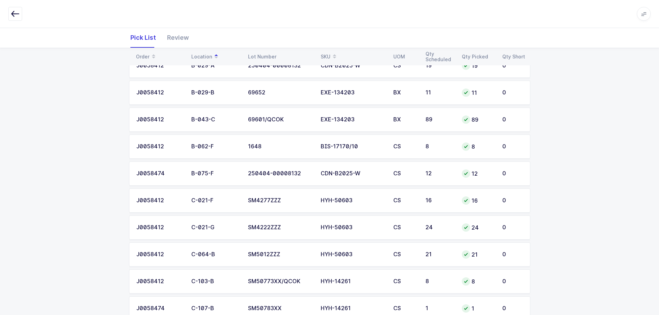
click at [183, 37] on div "Review" at bounding box center [174, 38] width 27 height 20
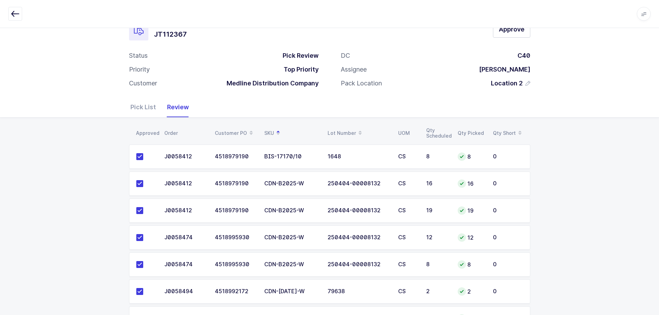
scroll to position [19, 0]
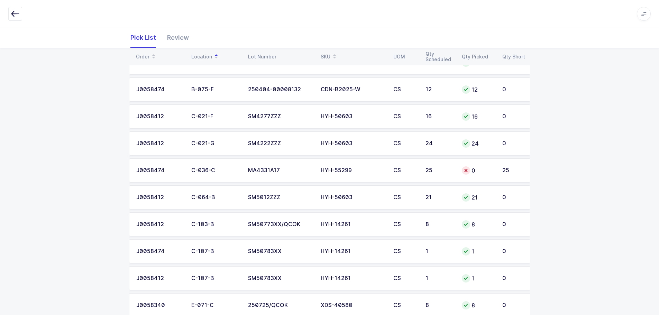
scroll to position [242, 0]
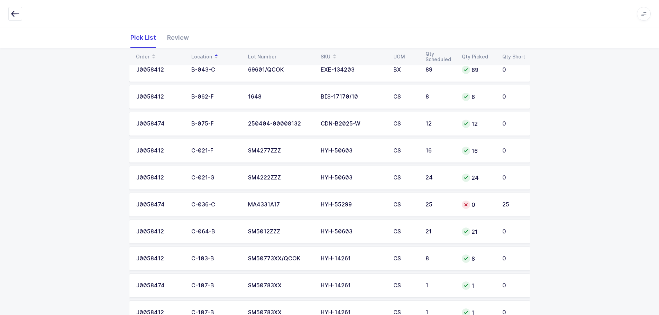
click at [425, 205] on div "25" at bounding box center [439, 205] width 28 height 6
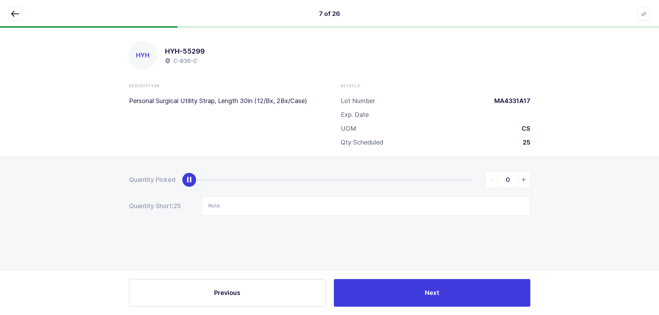
scroll to position [0, 0]
type input "25"
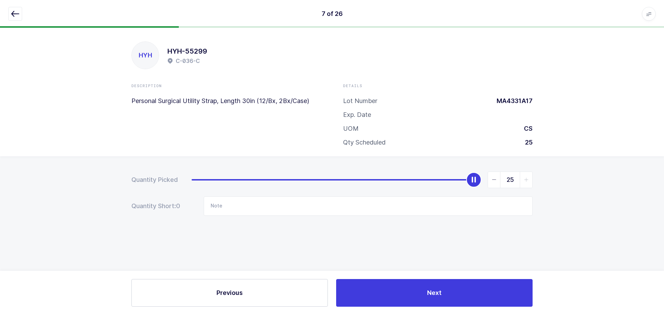
drag, startPoint x: 195, startPoint y: 180, endPoint x: 586, endPoint y: 170, distance: 390.5
click at [589, 174] on div "Quantity Picked 25 Quantity Short: 0 Note" at bounding box center [332, 217] width 664 height 123
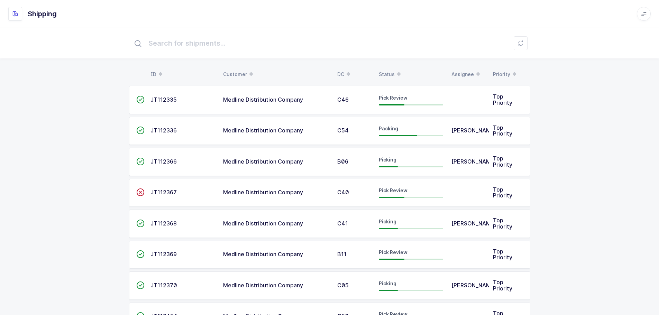
click at [159, 188] on td "JT112367" at bounding box center [182, 193] width 73 height 28
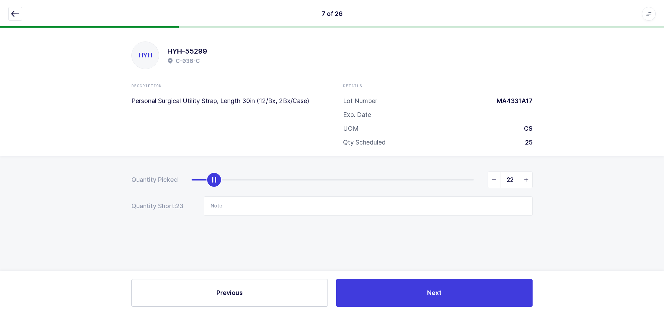
type input "25"
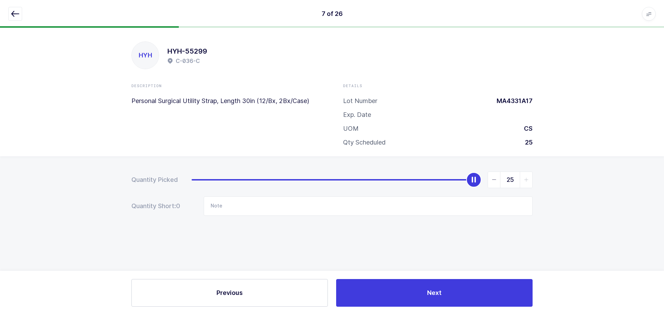
drag, startPoint x: 185, startPoint y: 179, endPoint x: 659, endPoint y: 152, distance: 474.5
click at [659, 153] on div "HYH HYH-55299 C-036-C Description Personal Surgical Utility Strap, Length 30in …" at bounding box center [332, 171] width 664 height 287
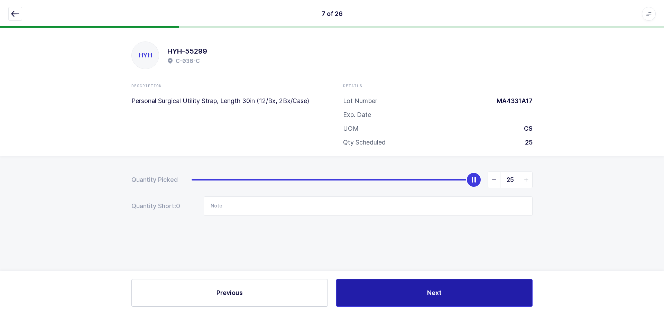
click at [415, 287] on button "Next" at bounding box center [434, 293] width 196 height 28
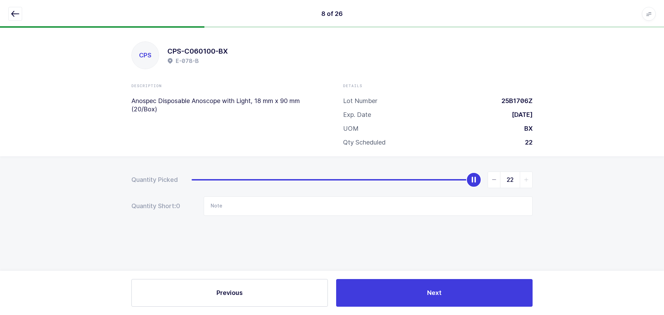
click at [16, 8] on button "button" at bounding box center [15, 14] width 14 height 14
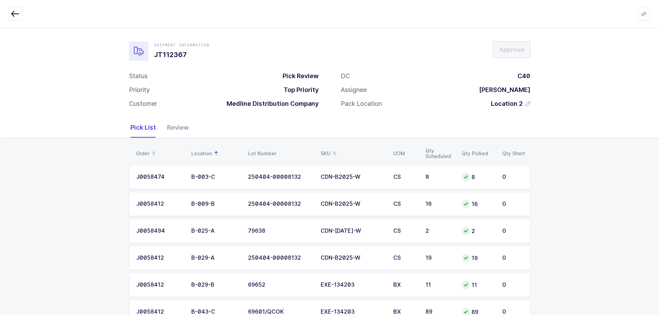
click at [180, 128] on div "Review" at bounding box center [174, 128] width 27 height 20
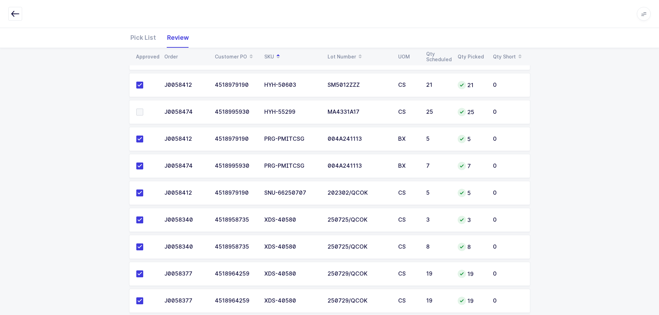
scroll to position [496, 0]
click at [139, 114] on span at bounding box center [139, 112] width 7 height 7
click at [143, 109] on input "checkbox" at bounding box center [143, 109] width 0 height 0
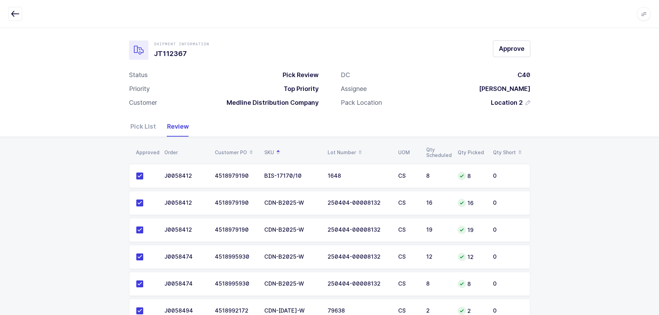
scroll to position [0, 0]
drag, startPoint x: 509, startPoint y: 46, endPoint x: 515, endPoint y: 44, distance: 5.5
click at [509, 46] on span "Approve" at bounding box center [512, 49] width 26 height 9
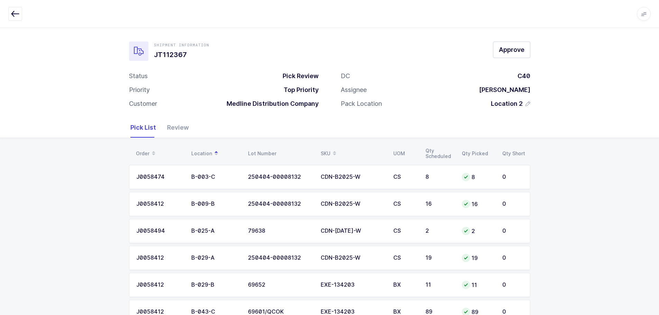
click at [185, 126] on div "Review" at bounding box center [174, 128] width 27 height 20
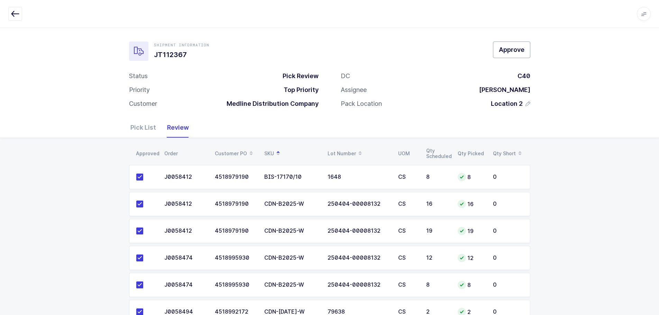
click at [522, 47] on button "Approve" at bounding box center [511, 49] width 37 height 17
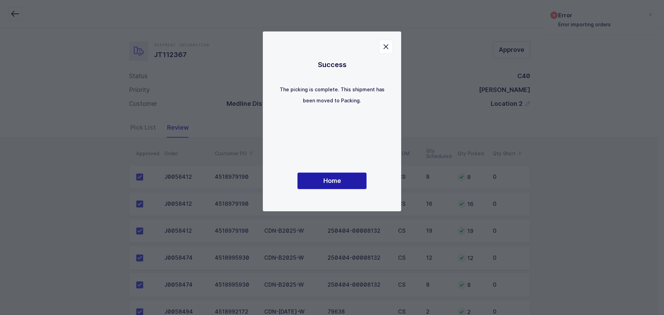
click at [344, 180] on button "Home" at bounding box center [331, 181] width 69 height 17
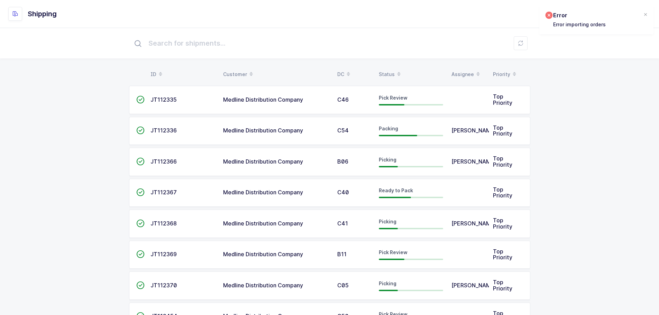
click at [389, 75] on div "Status" at bounding box center [411, 74] width 64 height 12
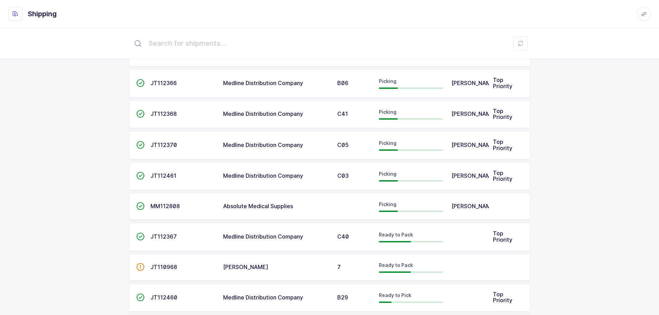
scroll to position [415, 0]
